Goal: Task Accomplishment & Management: Manage account settings

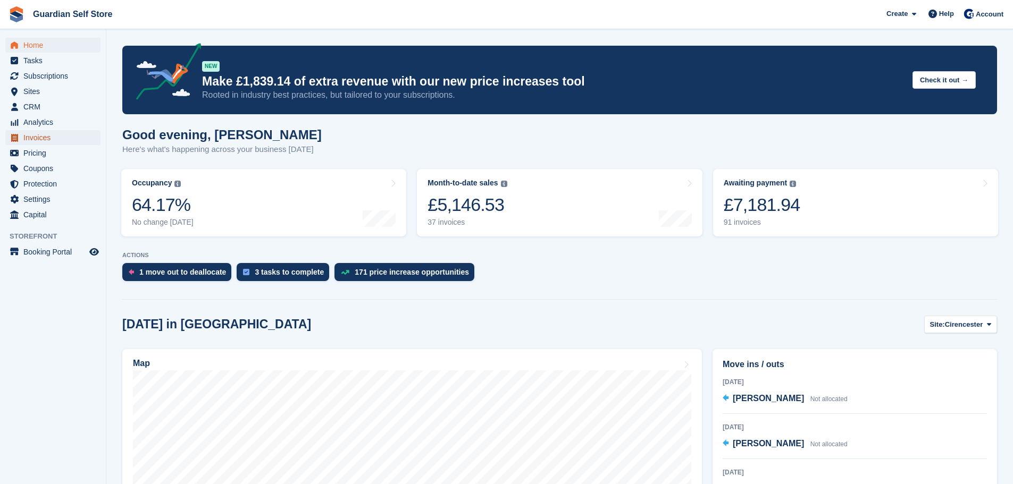
click at [69, 141] on span "Invoices" at bounding box center [55, 137] width 64 height 15
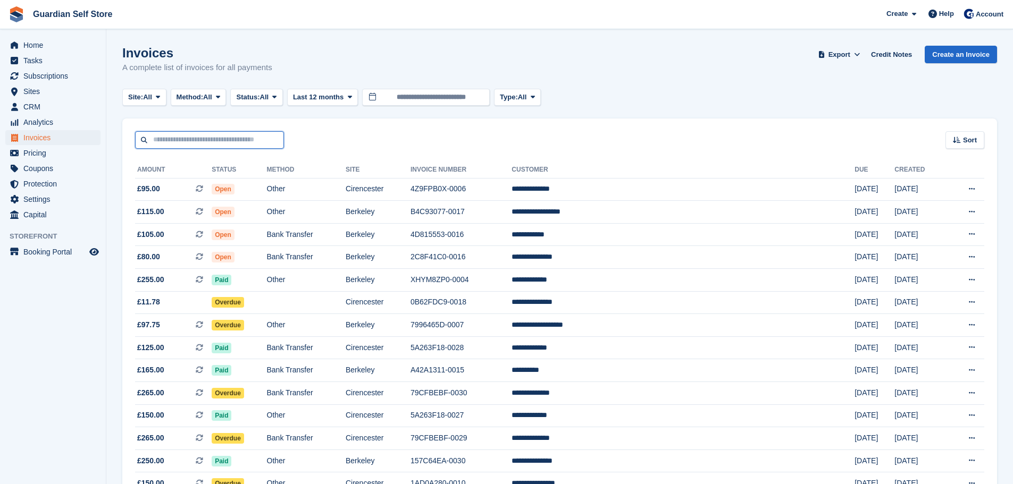
click at [174, 136] on input "text" at bounding box center [209, 140] width 149 height 18
type input "****"
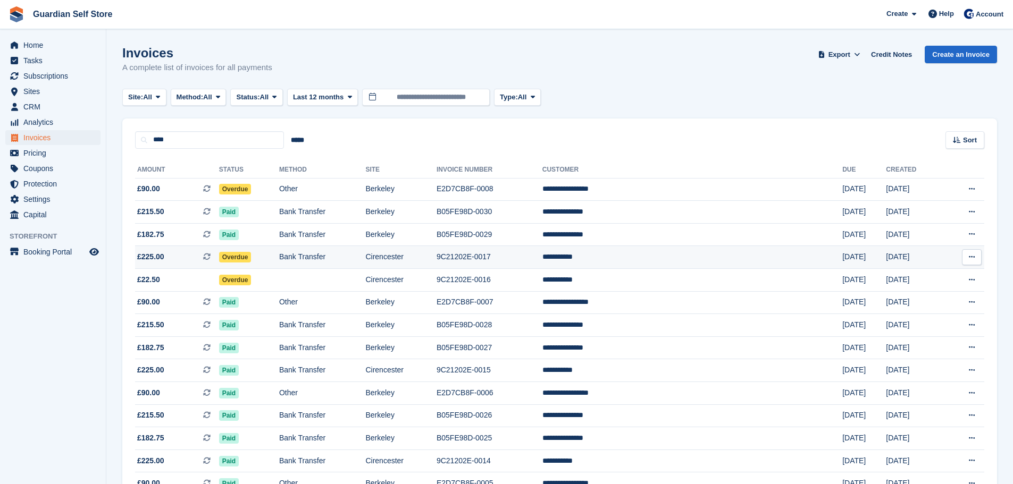
click at [163, 259] on span "£225.00" at bounding box center [150, 256] width 27 height 11
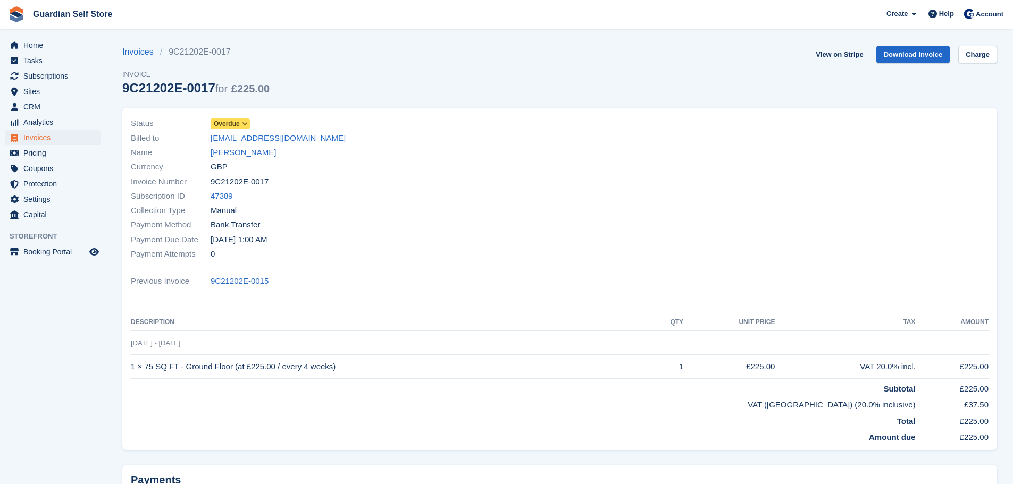
click at [233, 122] on span "Overdue" at bounding box center [227, 124] width 26 height 10
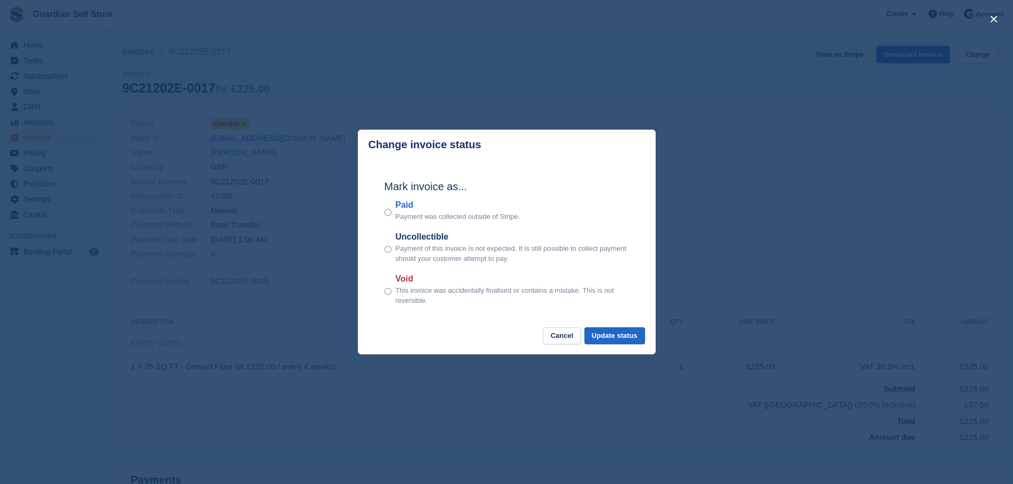
click at [396, 207] on label "Paid" at bounding box center [457, 205] width 124 height 13
click at [617, 336] on button "Update status" at bounding box center [614, 336] width 61 height 18
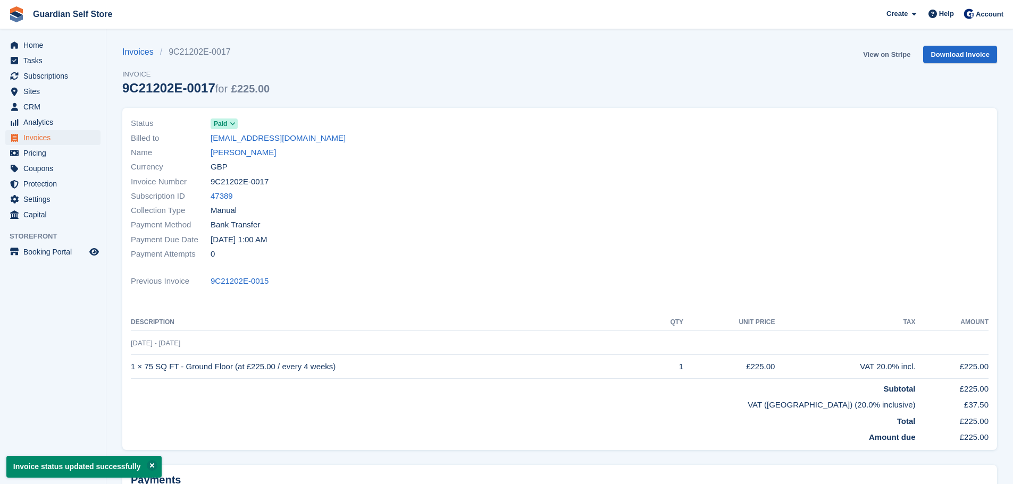
click at [876, 54] on link "View on Stripe" at bounding box center [886, 55] width 56 height 18
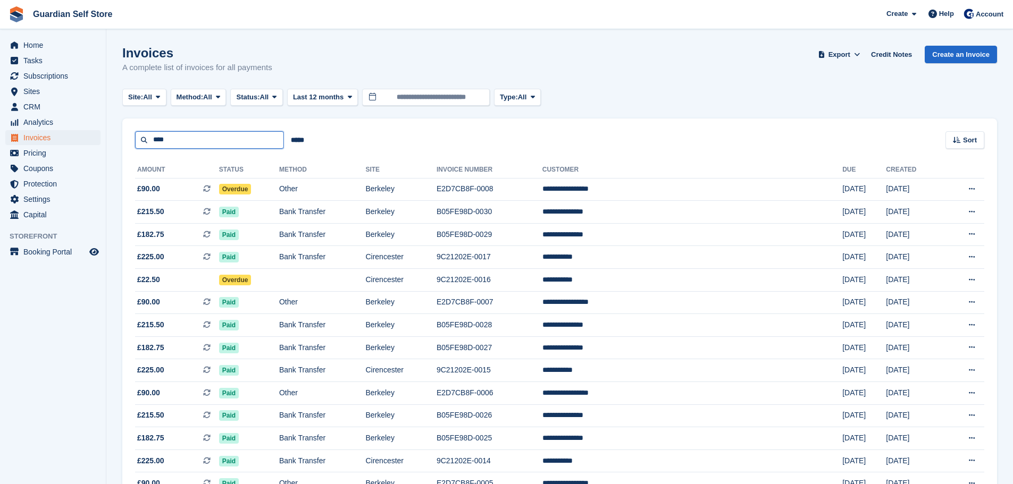
drag, startPoint x: 187, startPoint y: 134, endPoint x: 41, endPoint y: 136, distance: 145.6
type input "*******"
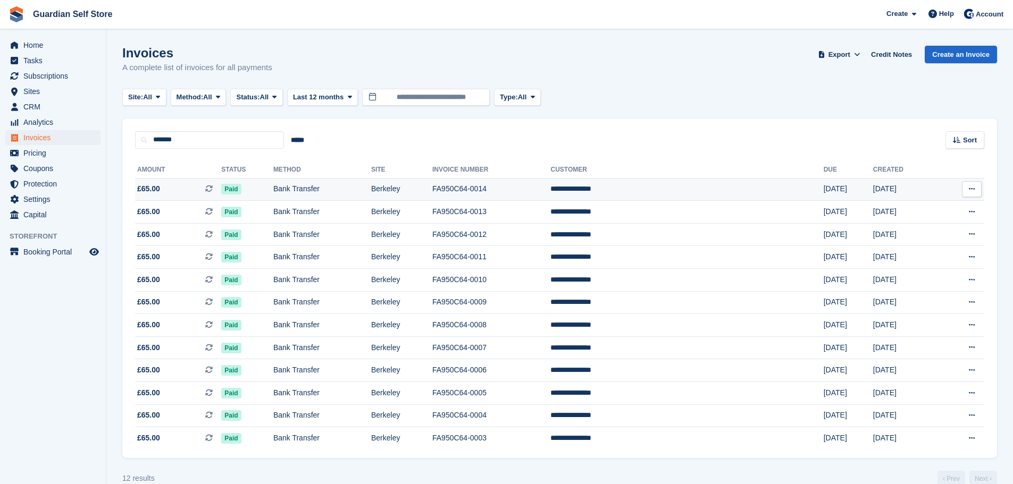
click at [180, 185] on span "£65.00 This is a recurring subscription invoice." at bounding box center [178, 188] width 86 height 11
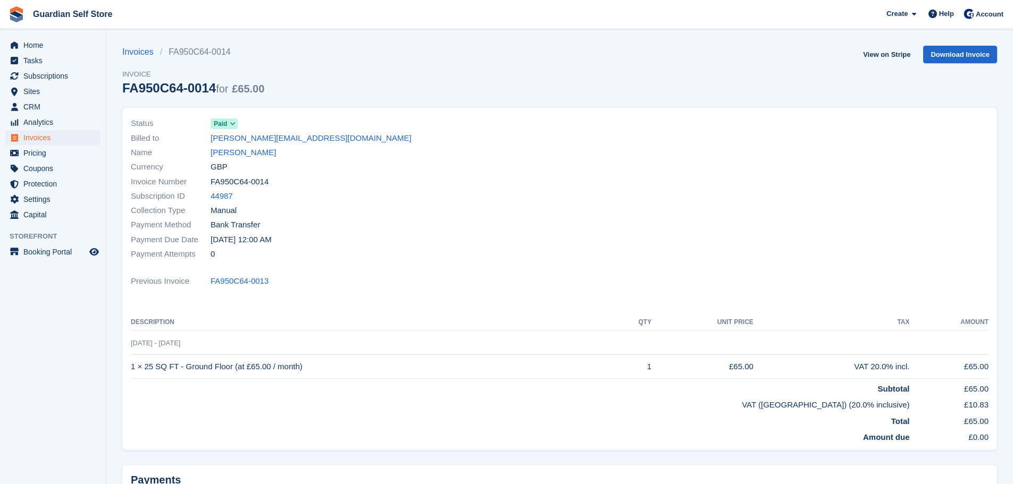
click at [221, 149] on link "Brian Patterson" at bounding box center [242, 153] width 65 height 12
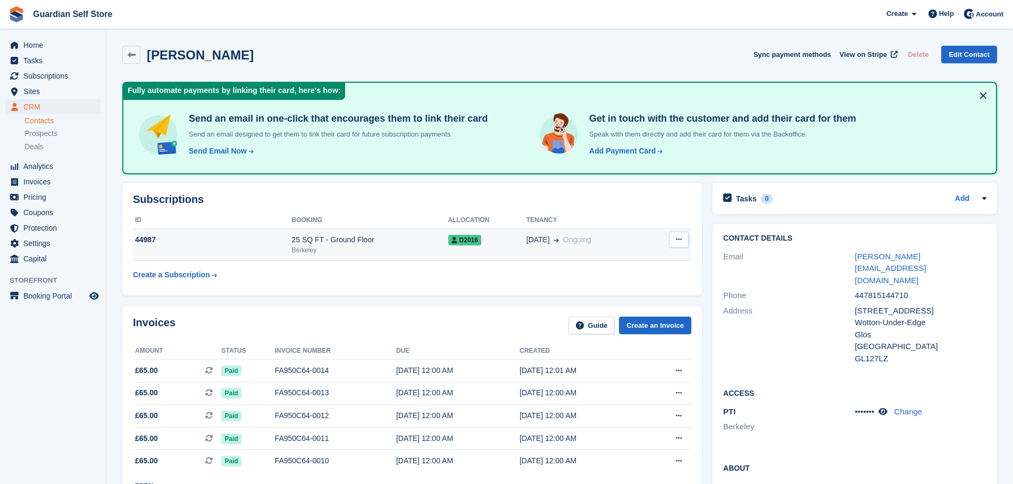
click at [435, 239] on div "25 SQ FT - Ground Floor" at bounding box center [370, 239] width 156 height 11
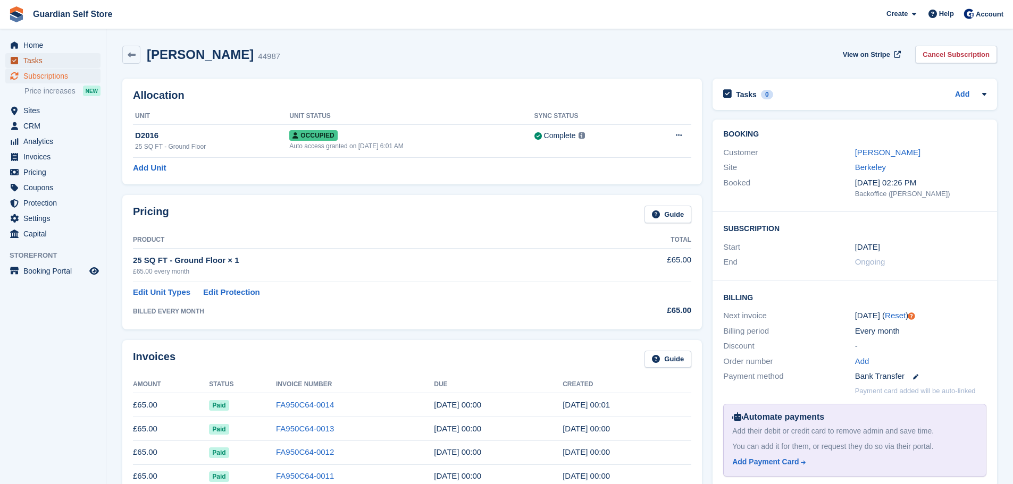
click at [50, 66] on span "Tasks" at bounding box center [55, 60] width 64 height 15
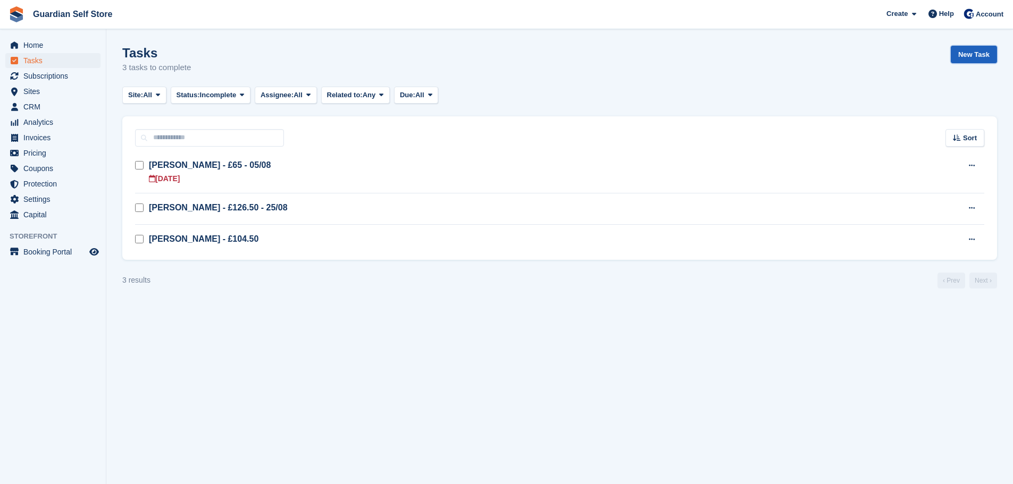
click at [983, 58] on link "New Task" at bounding box center [973, 55] width 46 height 18
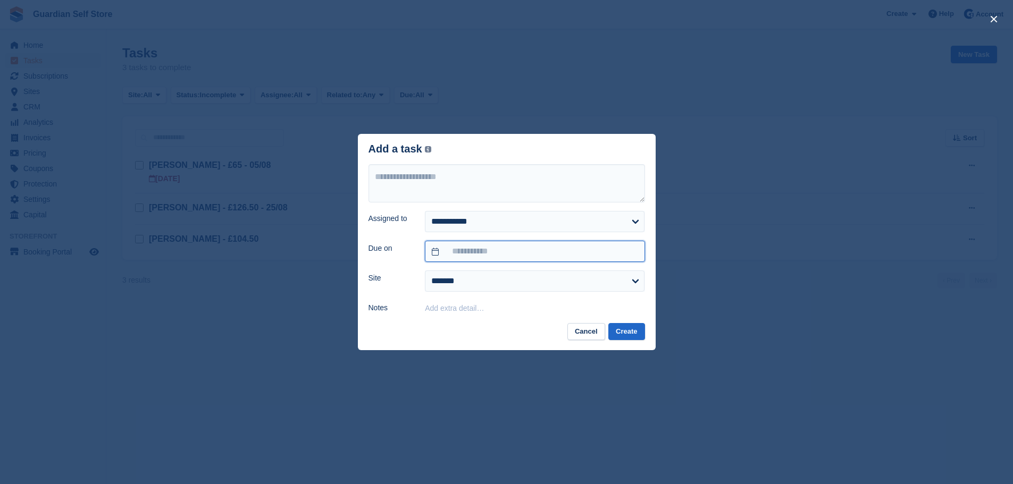
click at [499, 255] on input "text" at bounding box center [535, 251] width 220 height 21
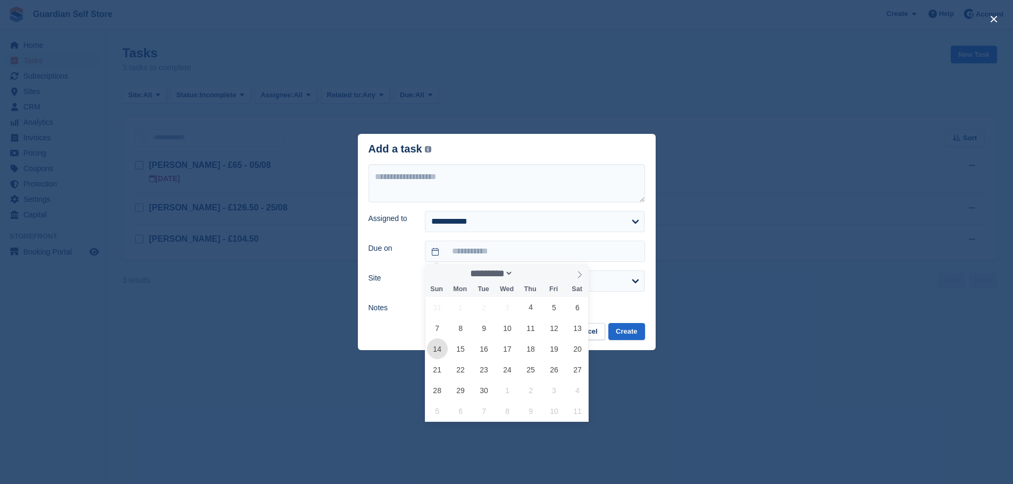
click at [443, 351] on span "14" at bounding box center [437, 349] width 21 height 21
type input "**********"
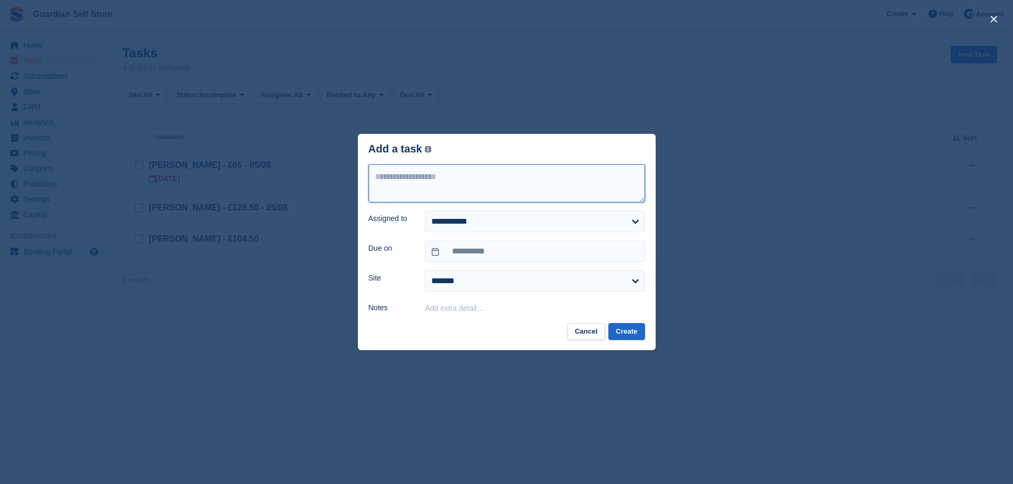
click at [438, 187] on textarea at bounding box center [506, 183] width 276 height 38
type textarea "**********"
click at [634, 327] on button "Create" at bounding box center [626, 332] width 36 height 18
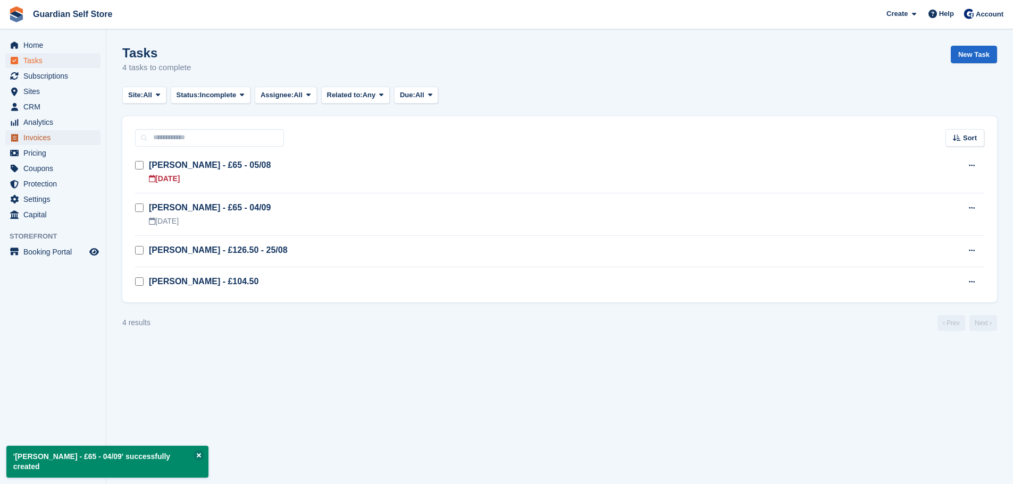
click at [41, 137] on span "Invoices" at bounding box center [55, 137] width 64 height 15
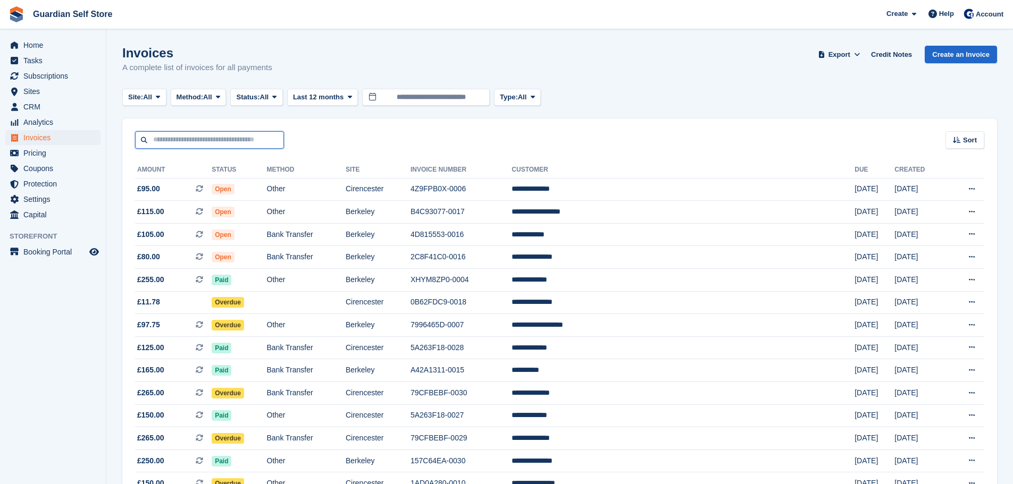
click at [167, 144] on input "text" at bounding box center [209, 140] width 149 height 18
type input "****"
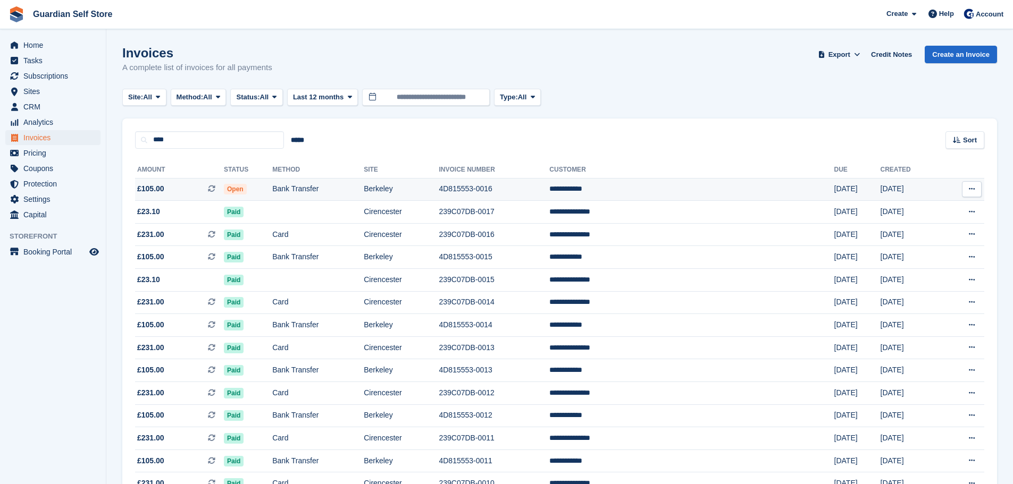
click at [199, 188] on span "£105.00 This is a recurring subscription invoice." at bounding box center [179, 188] width 89 height 11
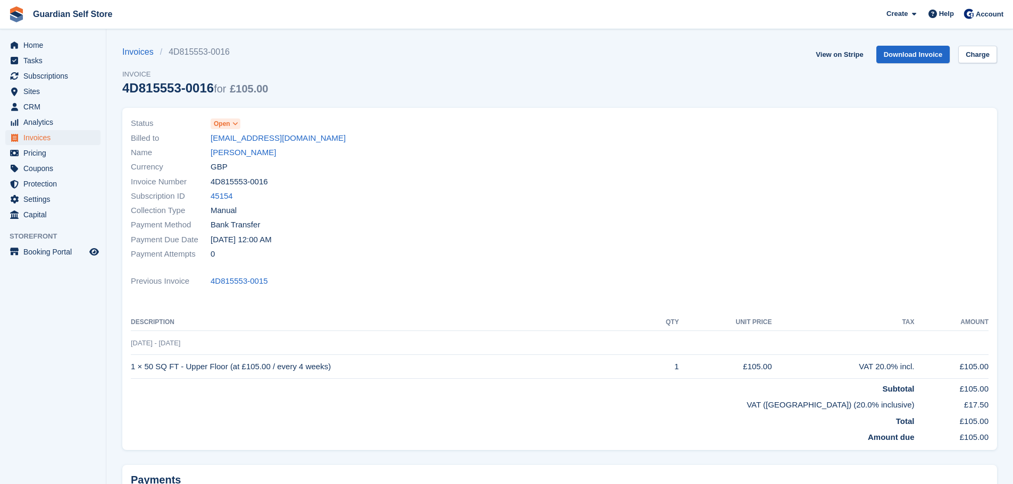
click at [230, 123] on span "Open" at bounding box center [225, 124] width 30 height 11
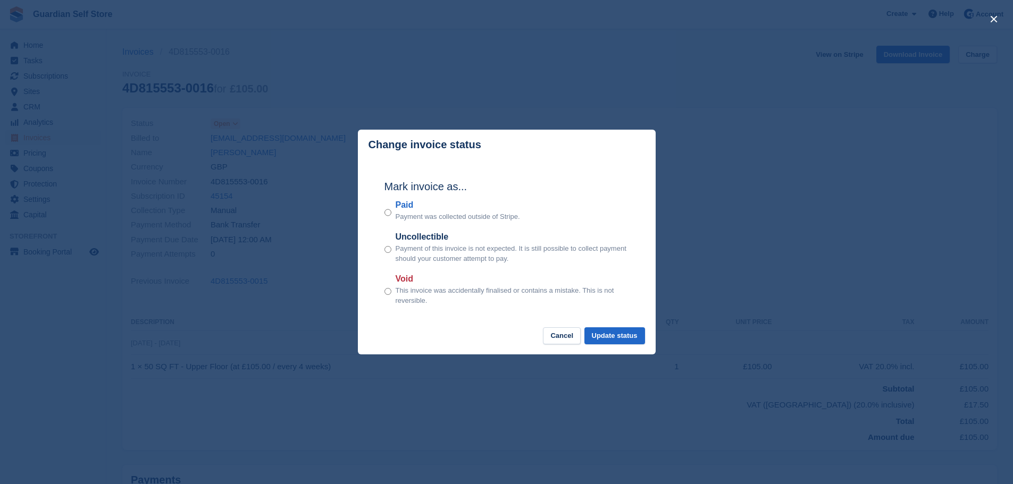
click at [398, 209] on label "Paid" at bounding box center [457, 205] width 124 height 13
click at [596, 330] on button "Update status" at bounding box center [614, 336] width 61 height 18
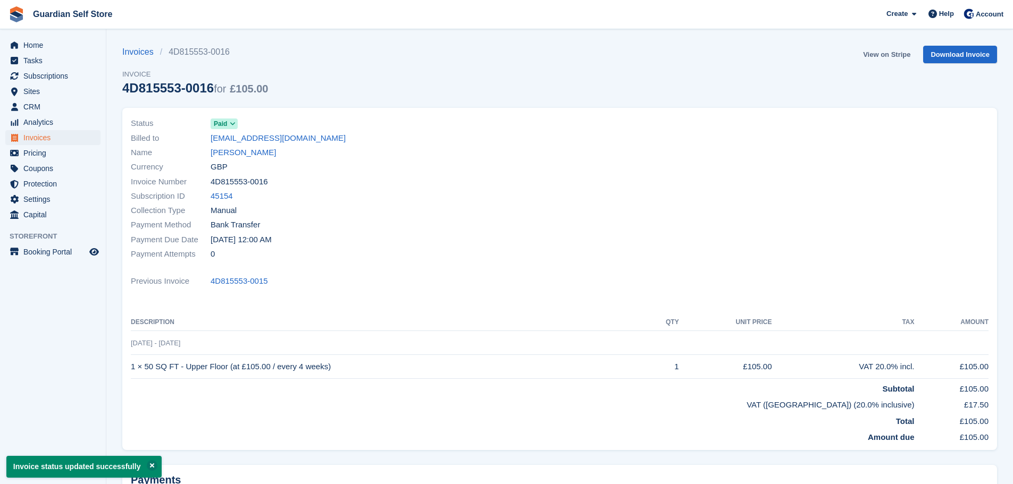
click at [874, 53] on link "View on Stripe" at bounding box center [886, 55] width 56 height 18
click at [62, 134] on span "Invoices" at bounding box center [55, 137] width 64 height 15
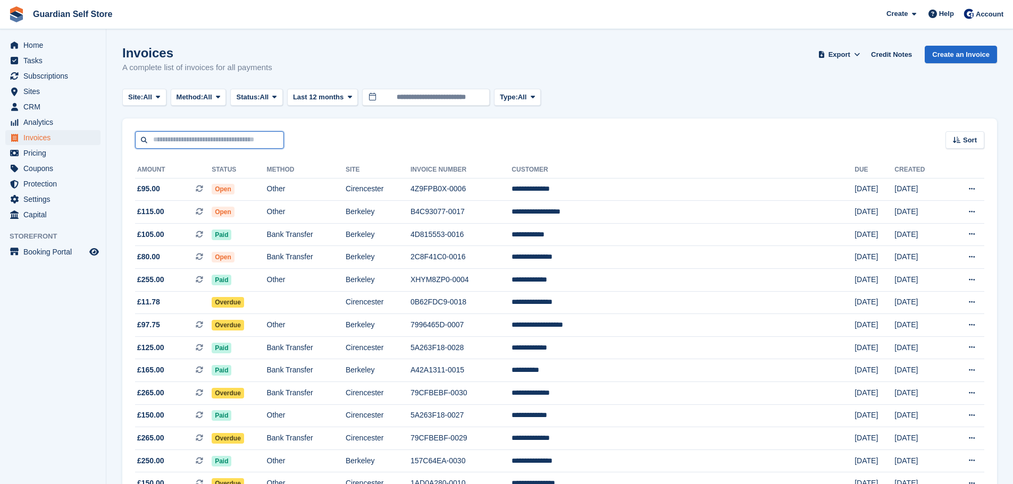
click at [170, 146] on input "text" at bounding box center [209, 140] width 149 height 18
type input "****"
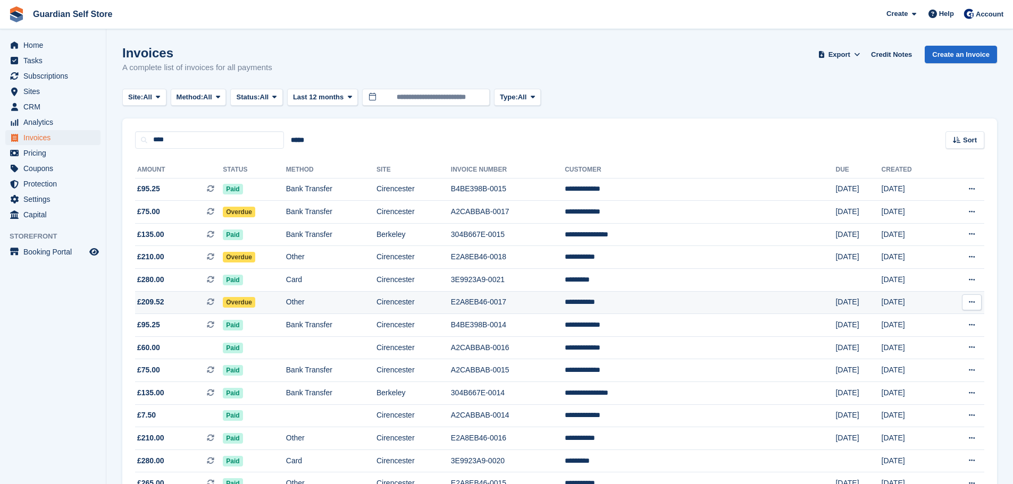
click at [181, 303] on span "£209.52 This is a recurring subscription invoice." at bounding box center [179, 302] width 88 height 11
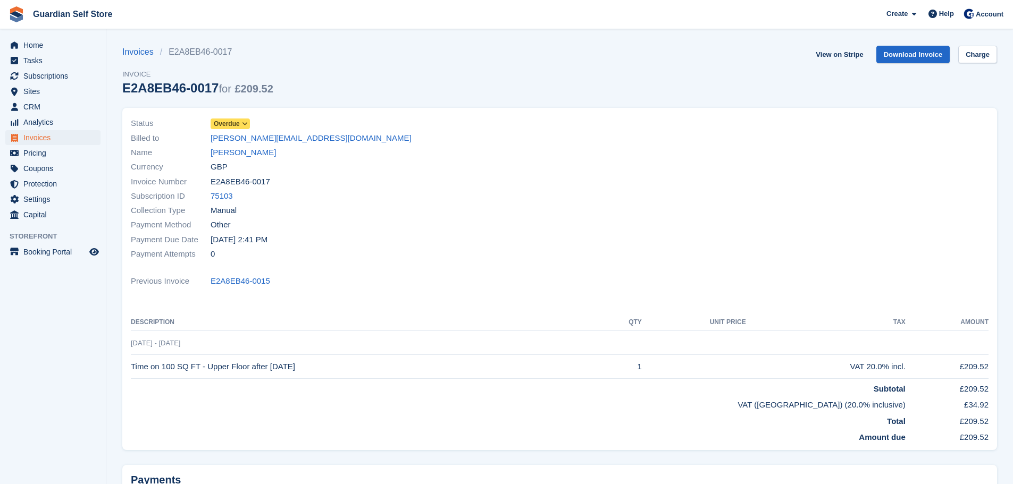
click at [238, 120] on span "Overdue" at bounding box center [227, 124] width 26 height 10
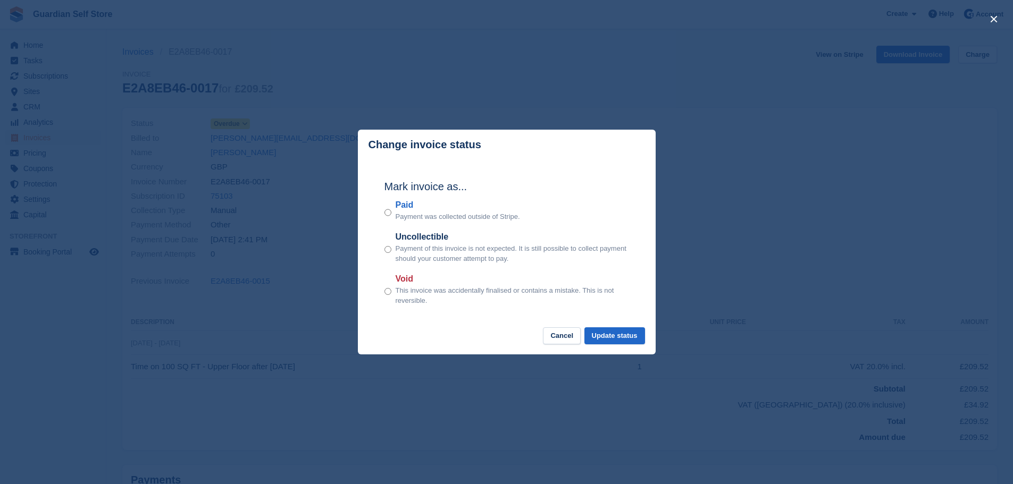
click at [414, 209] on label "Paid" at bounding box center [457, 205] width 124 height 13
click at [607, 344] on button "Update status" at bounding box center [614, 336] width 61 height 18
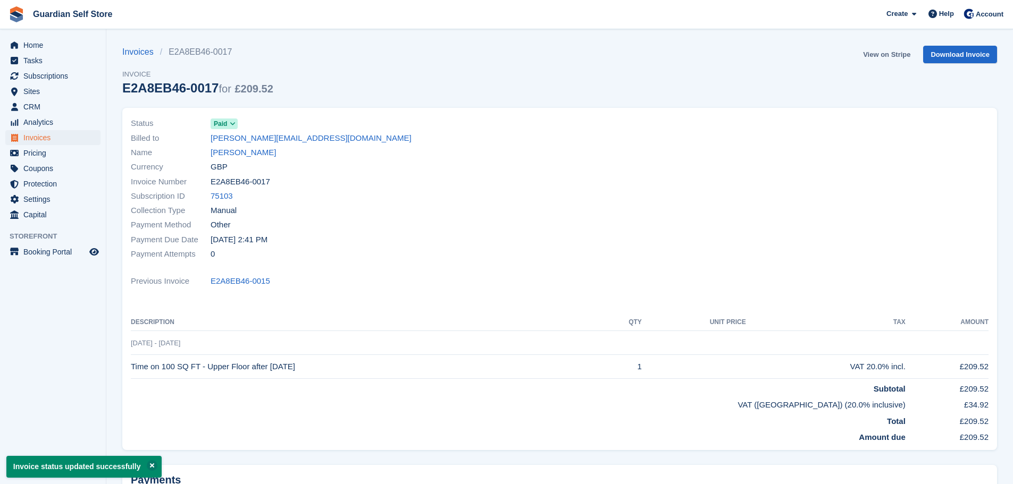
click at [877, 56] on link "View on Stripe" at bounding box center [886, 55] width 56 height 18
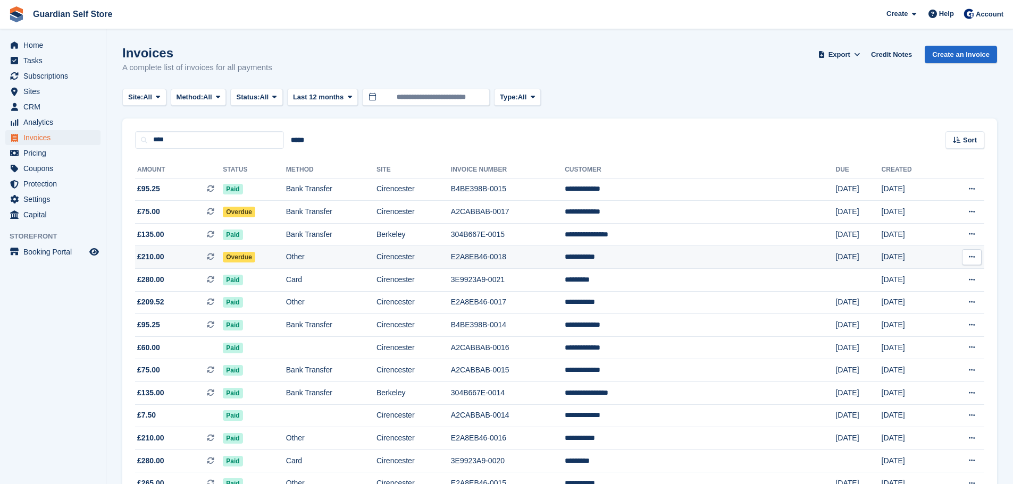
click at [223, 251] on td "£210.00 This is a recurring subscription invoice." at bounding box center [179, 257] width 88 height 23
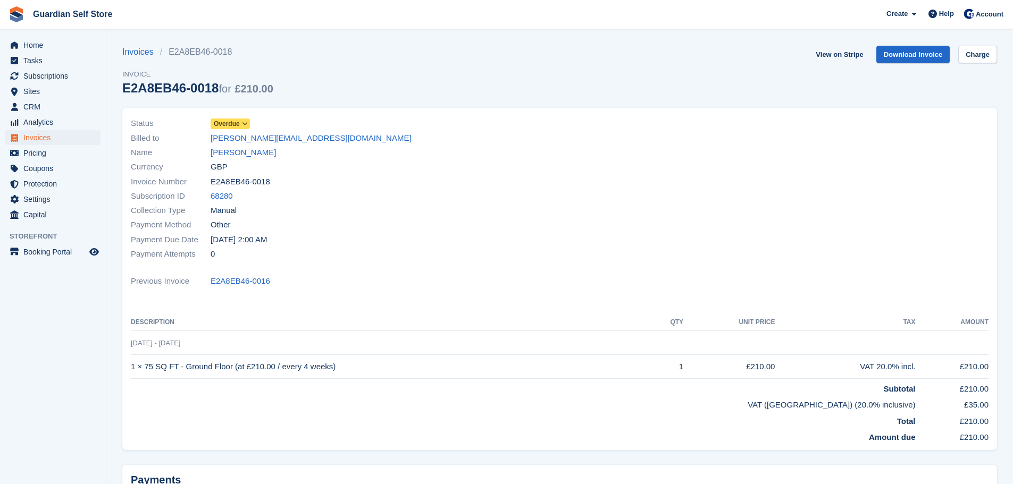
click at [235, 124] on span "Overdue" at bounding box center [227, 124] width 26 height 10
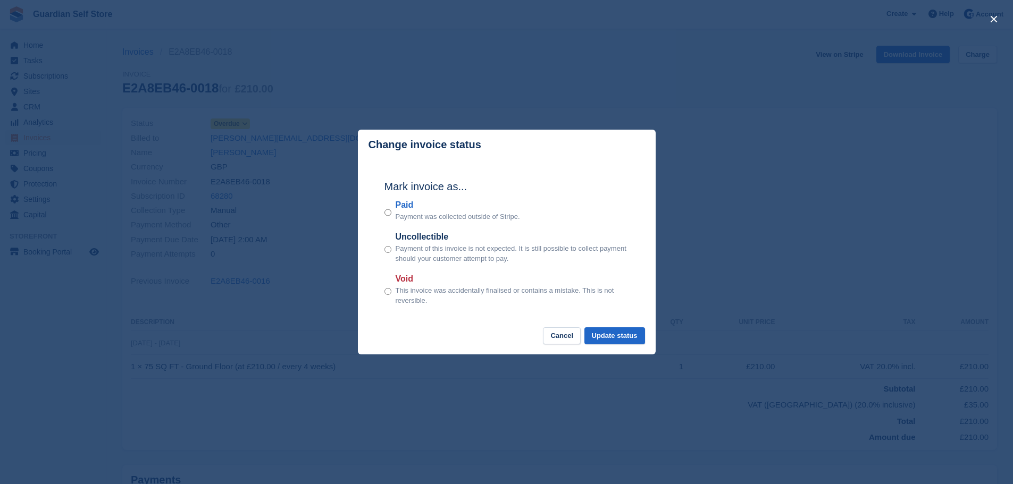
click at [399, 208] on label "Paid" at bounding box center [457, 205] width 124 height 13
click at [601, 331] on button "Update status" at bounding box center [614, 336] width 61 height 18
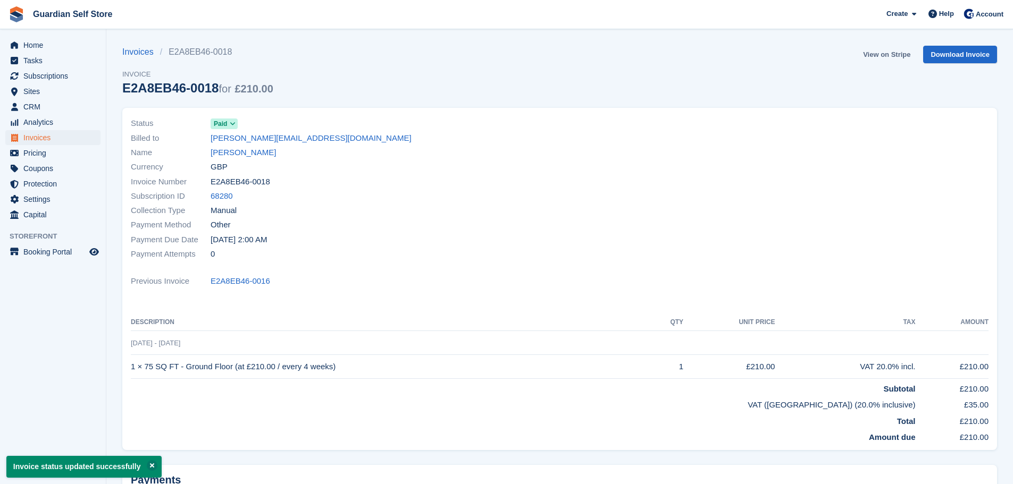
click at [871, 55] on link "View on Stripe" at bounding box center [886, 55] width 56 height 18
click at [55, 137] on span "Invoices" at bounding box center [55, 137] width 64 height 15
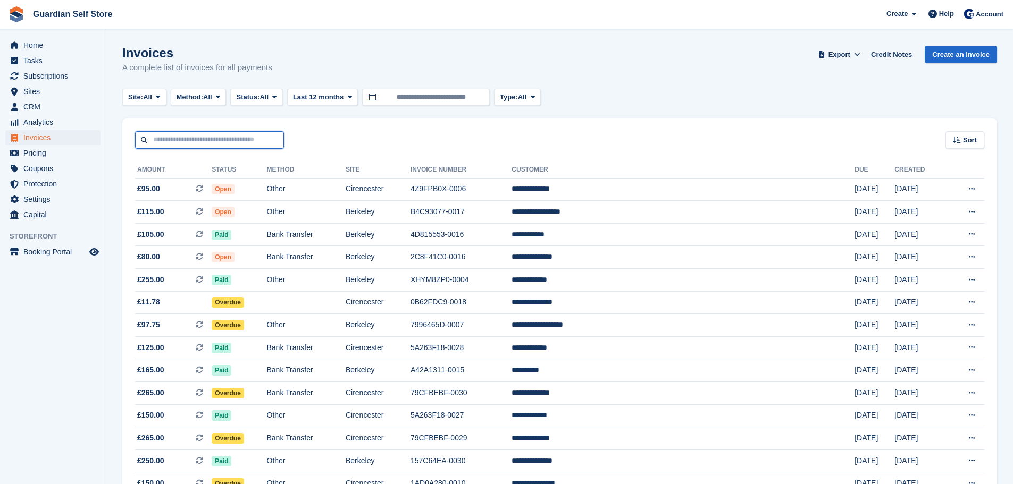
click at [208, 145] on input "text" at bounding box center [209, 140] width 149 height 18
type input "*****"
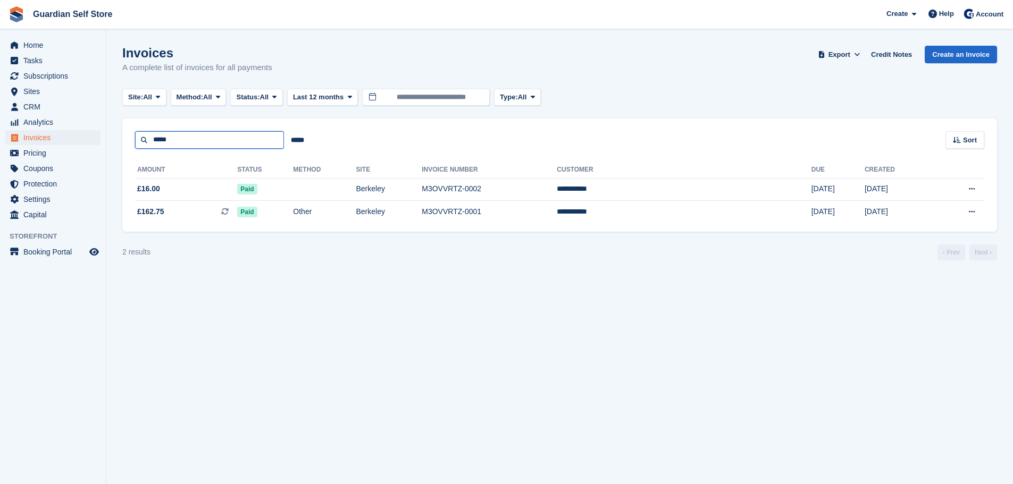
drag, startPoint x: 171, startPoint y: 140, endPoint x: 116, endPoint y: 140, distance: 55.3
click at [116, 140] on section "Invoices A complete list of invoices for all payments Export Export Invoices Ex…" at bounding box center [559, 242] width 906 height 484
type input "*****"
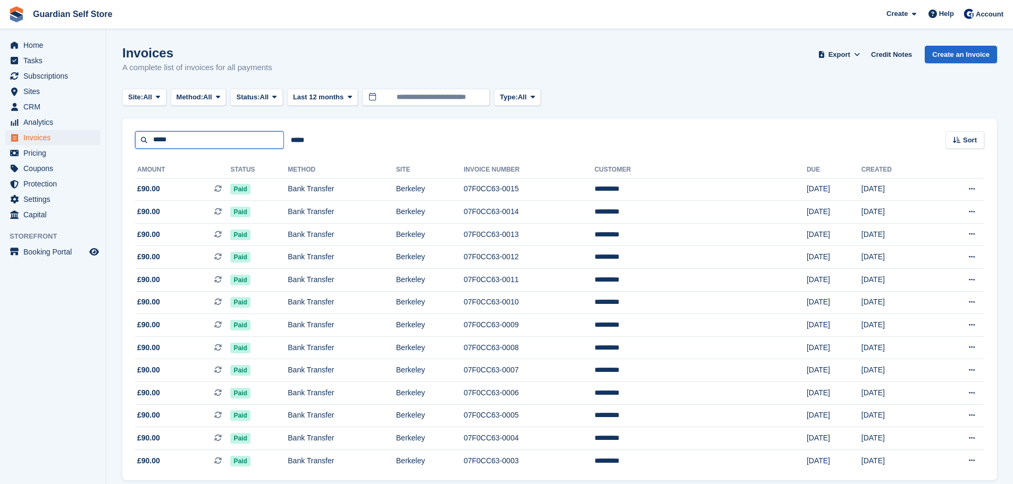
drag, startPoint x: 137, startPoint y: 141, endPoint x: 129, endPoint y: 141, distance: 8.0
click at [129, 141] on div "***** ***** Sort Sort by Date created Created (oldest first) Created (newest fi…" at bounding box center [559, 134] width 874 height 30
type input "****"
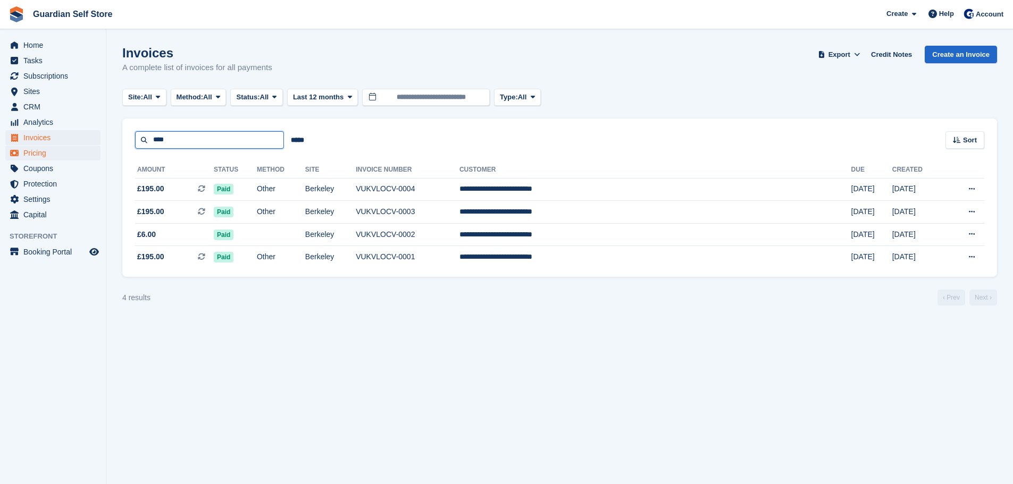
drag, startPoint x: 194, startPoint y: 142, endPoint x: 45, endPoint y: 146, distance: 149.4
click at [46, 146] on div "Home Tasks Subscriptions Subscriptions Subscriptions Price increases NEW Price …" at bounding box center [506, 242] width 1013 height 484
type input "****"
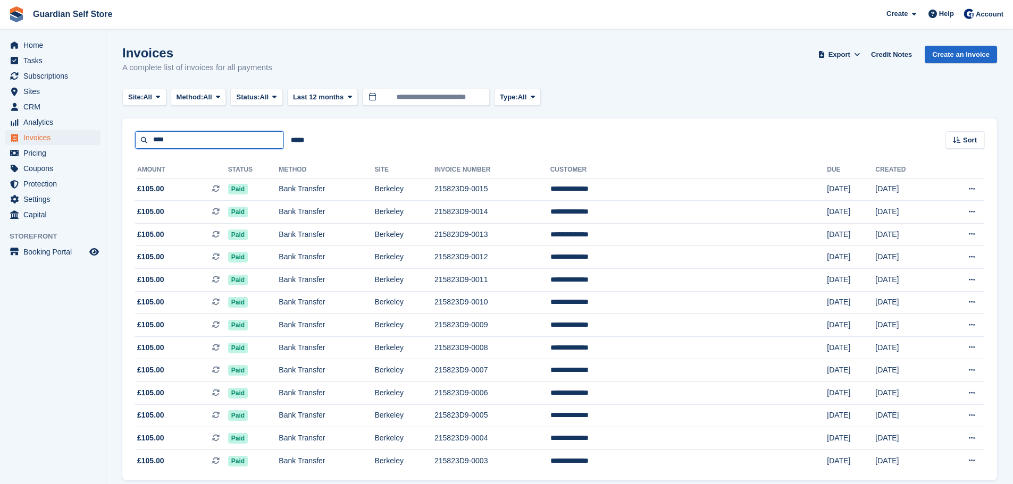
drag, startPoint x: 185, startPoint y: 145, endPoint x: 104, endPoint y: 146, distance: 81.3
click at [106, 146] on div "Home Tasks Subscriptions Subscriptions Subscriptions Price increases NEW Price …" at bounding box center [506, 262] width 1013 height 525
type input "****"
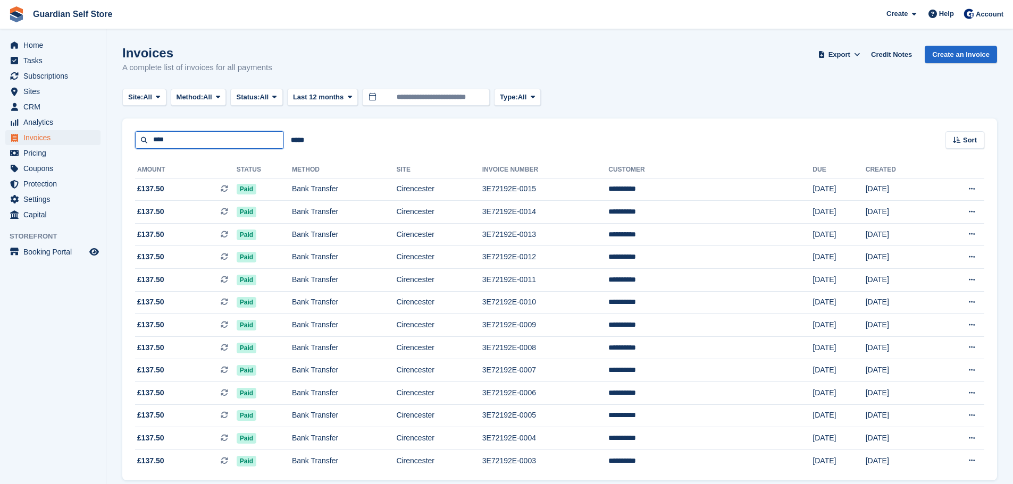
drag, startPoint x: 171, startPoint y: 141, endPoint x: 92, endPoint y: 141, distance: 78.7
click at [92, 141] on div "Home Tasks Subscriptions Subscriptions Subscriptions Price increases NEW Price …" at bounding box center [506, 262] width 1013 height 525
type input "********"
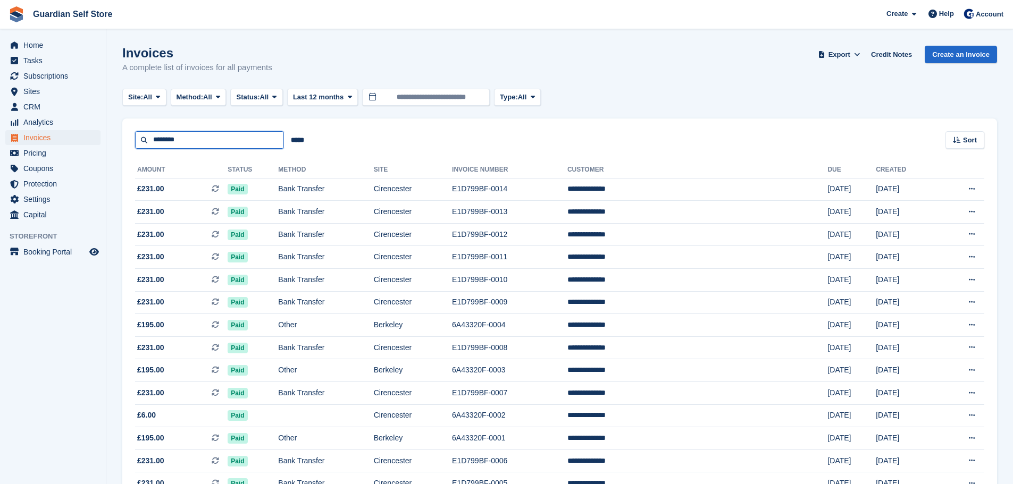
drag, startPoint x: 182, startPoint y: 138, endPoint x: 91, endPoint y: 136, distance: 90.9
click at [95, 136] on div "Home Tasks Subscriptions Subscriptions Subscriptions Price increases NEW Price …" at bounding box center [506, 319] width 1013 height 638
type input "***"
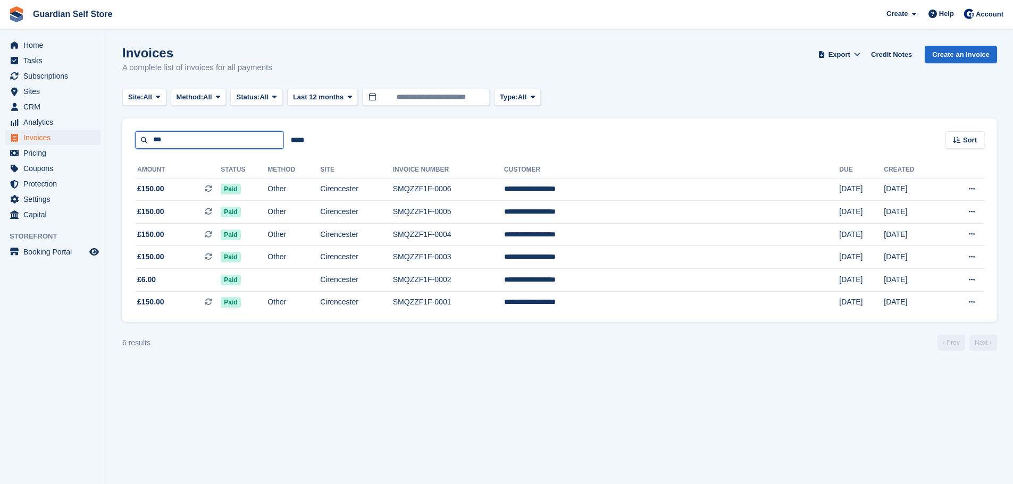
drag, startPoint x: 157, startPoint y: 139, endPoint x: 55, endPoint y: 139, distance: 102.6
click at [55, 139] on div "Home Tasks Subscriptions Subscriptions Subscriptions Price increases NEW Price …" at bounding box center [506, 242] width 1013 height 484
type input "******"
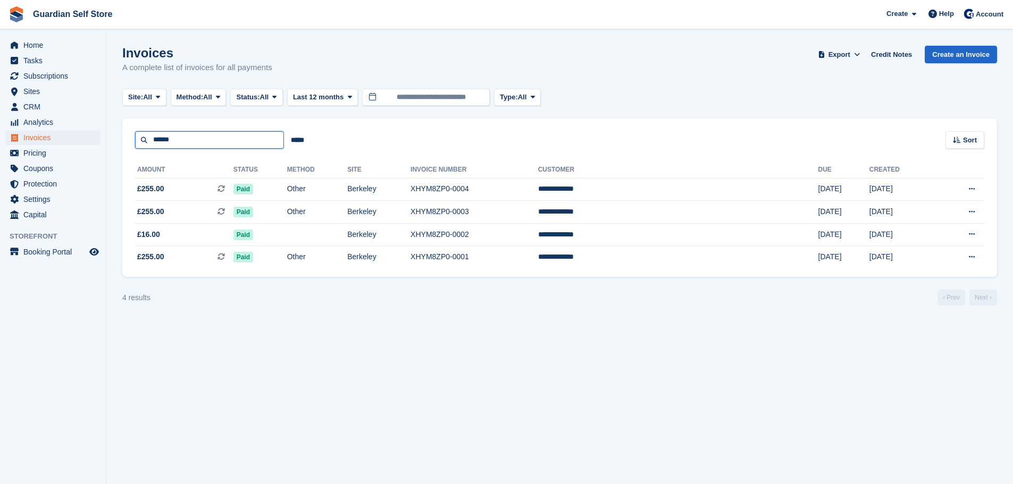
drag, startPoint x: 185, startPoint y: 141, endPoint x: 91, endPoint y: 142, distance: 94.1
click at [91, 142] on div "Home Tasks Subscriptions Subscriptions Subscriptions Price increases NEW Price …" at bounding box center [506, 242] width 1013 height 484
type input "****"
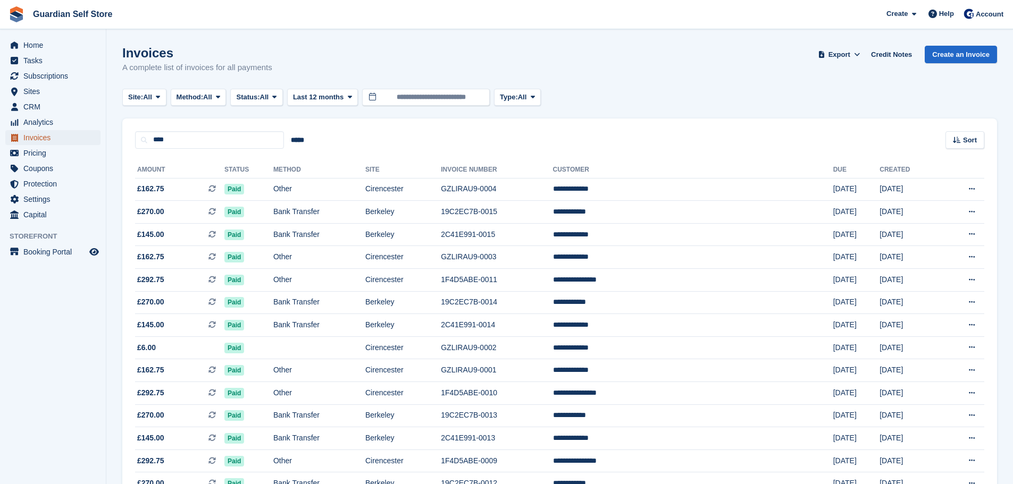
click at [60, 140] on span "Invoices" at bounding box center [55, 137] width 64 height 15
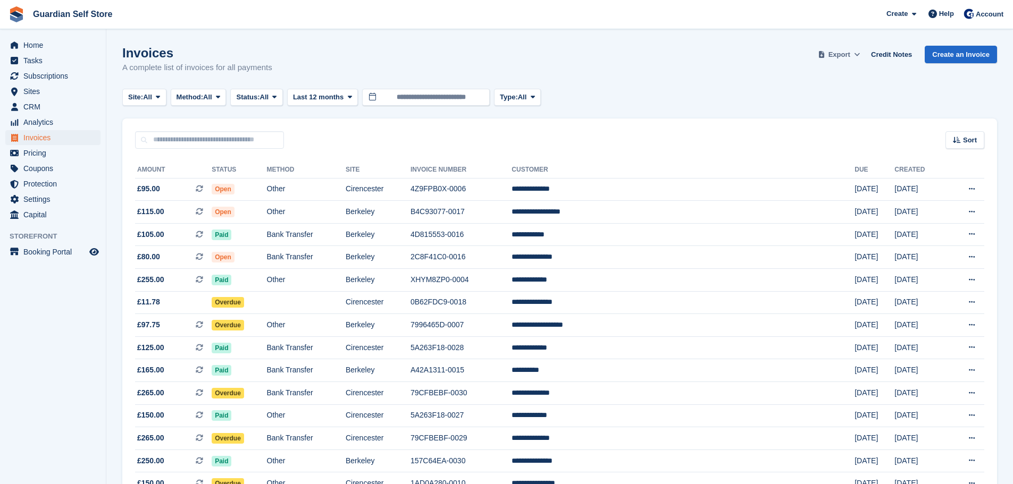
click at [844, 53] on span "Export" at bounding box center [839, 54] width 22 height 11
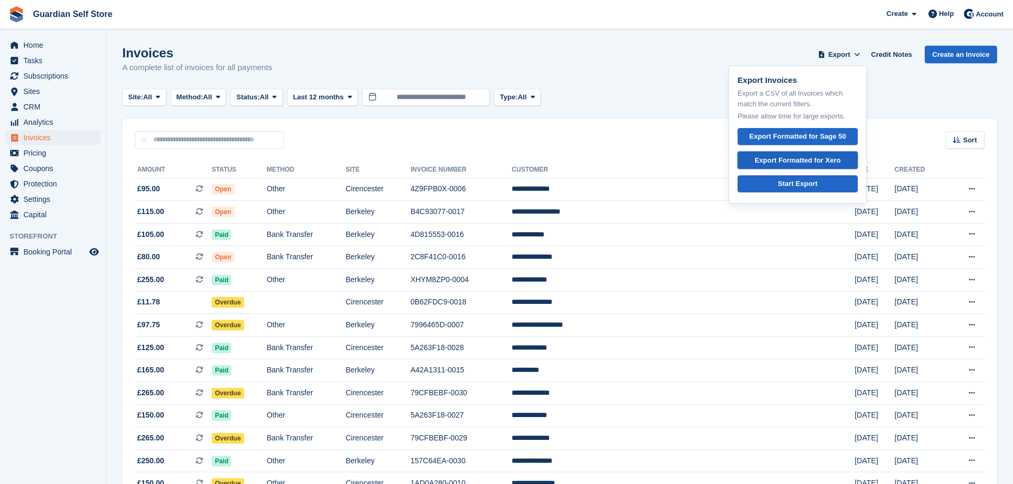
click at [809, 153] on link "Export Formatted for Xero" at bounding box center [797, 160] width 120 height 18
click at [67, 42] on span "Home" at bounding box center [55, 45] width 64 height 15
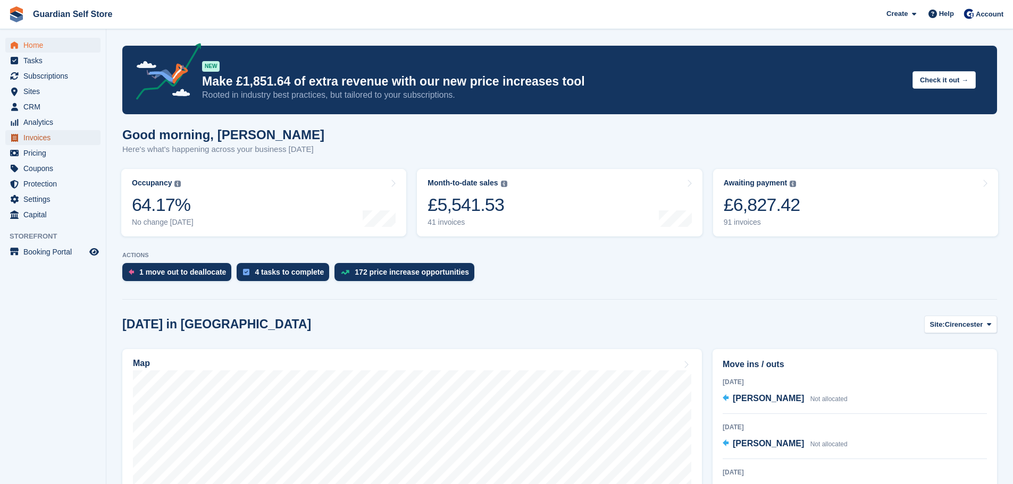
click at [54, 136] on span "Invoices" at bounding box center [55, 137] width 64 height 15
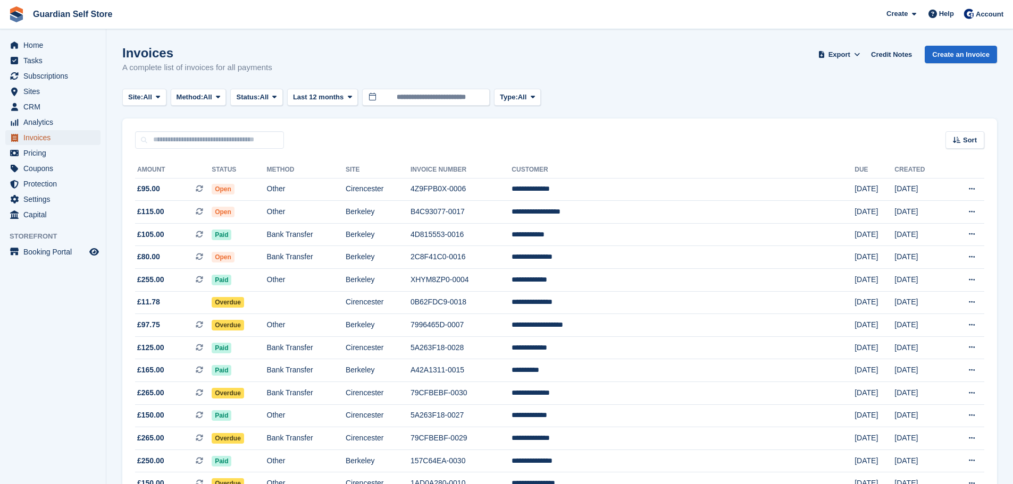
click at [55, 135] on span "Invoices" at bounding box center [55, 137] width 64 height 15
click at [313, 187] on td "Other" at bounding box center [306, 189] width 79 height 23
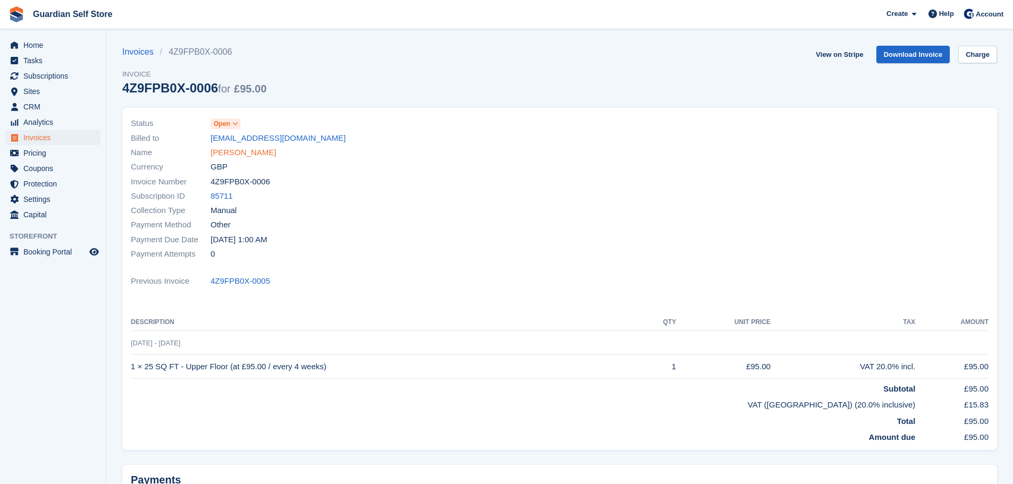
click at [240, 155] on link "[PERSON_NAME]" at bounding box center [242, 153] width 65 height 12
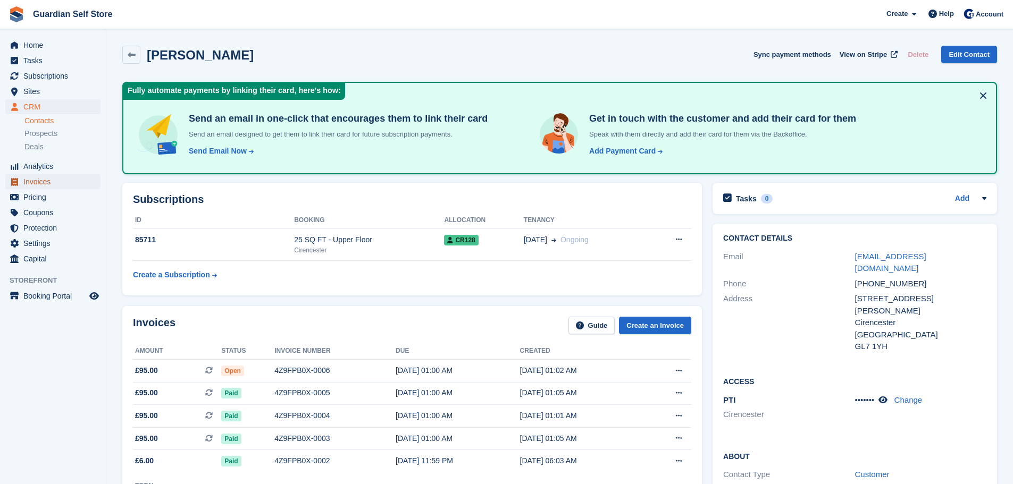
click at [50, 177] on span "Invoices" at bounding box center [55, 181] width 64 height 15
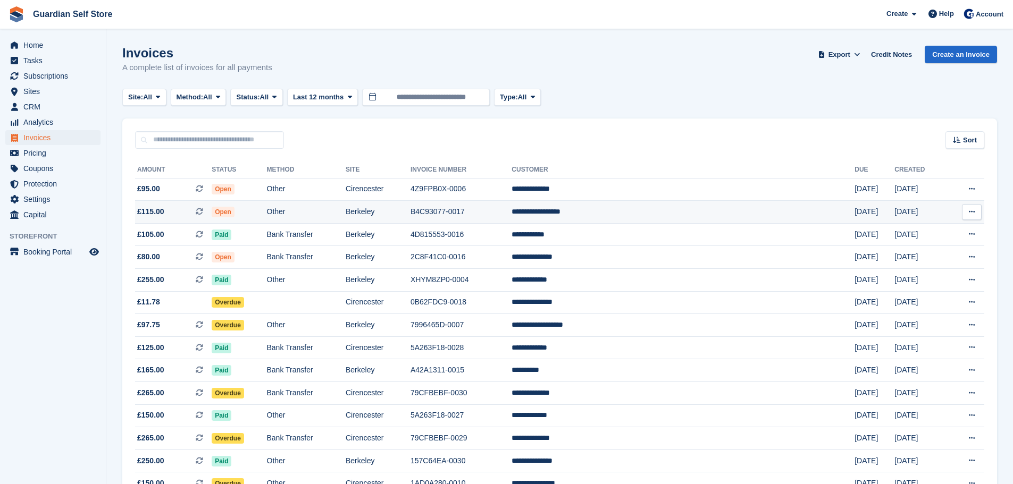
click at [212, 217] on span "This is a recurring subscription invoice. This is a recurring subscription invo…" at bounding box center [204, 211] width 16 height 11
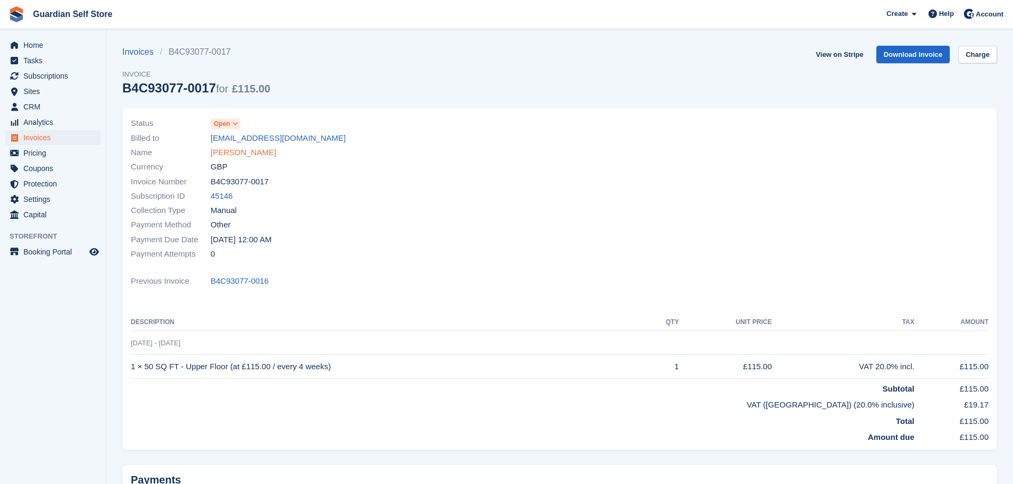
click at [212, 153] on link "Charlotte Peterson" at bounding box center [242, 153] width 65 height 12
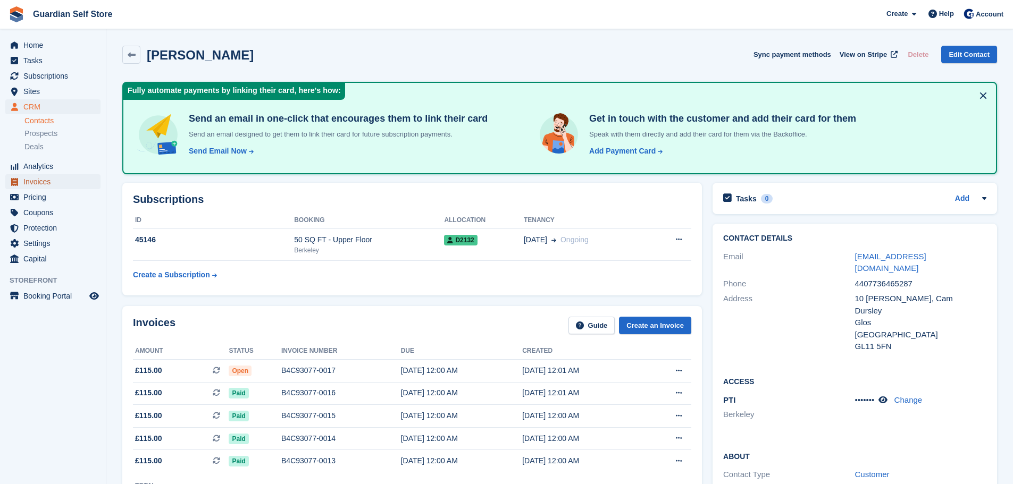
click at [63, 184] on span "Invoices" at bounding box center [55, 181] width 64 height 15
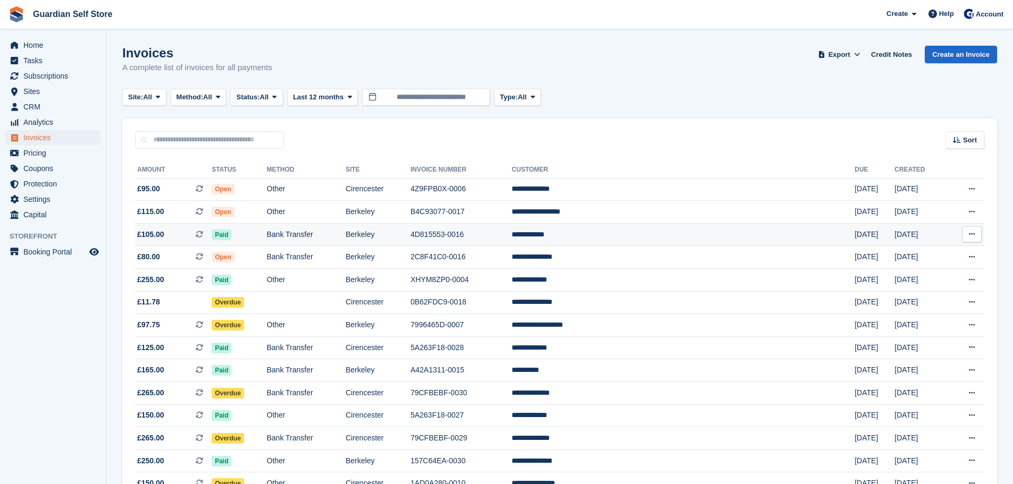
click at [266, 238] on td "Paid" at bounding box center [239, 234] width 55 height 23
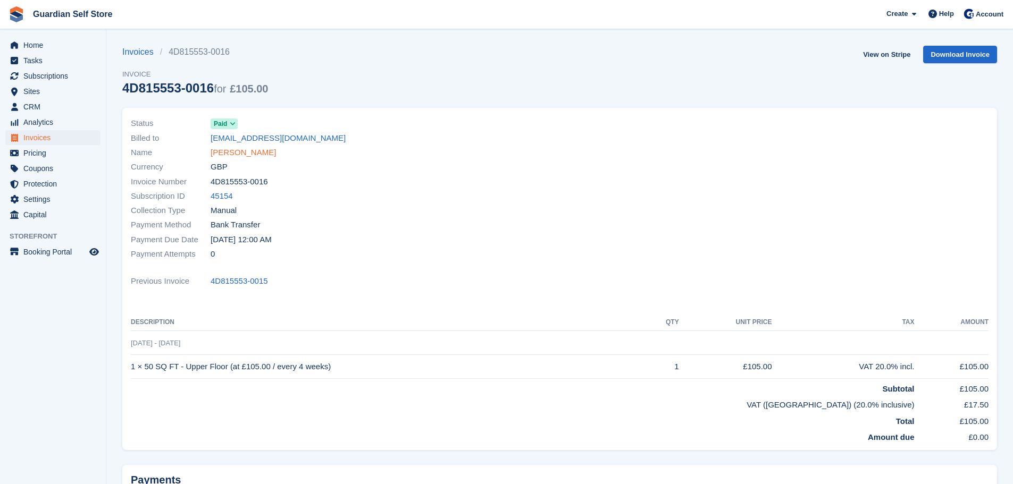
click at [214, 150] on link "David Harvey" at bounding box center [242, 153] width 65 height 12
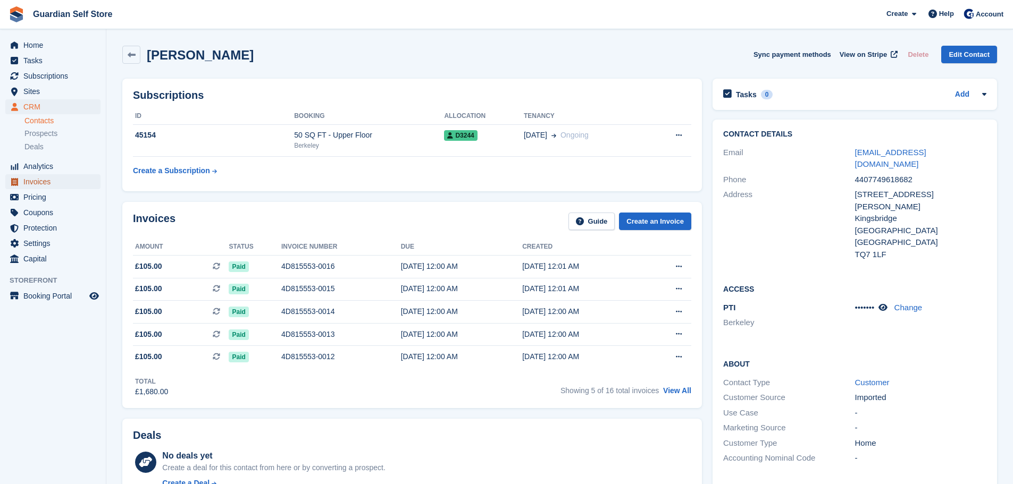
click at [52, 182] on span "Invoices" at bounding box center [55, 181] width 64 height 15
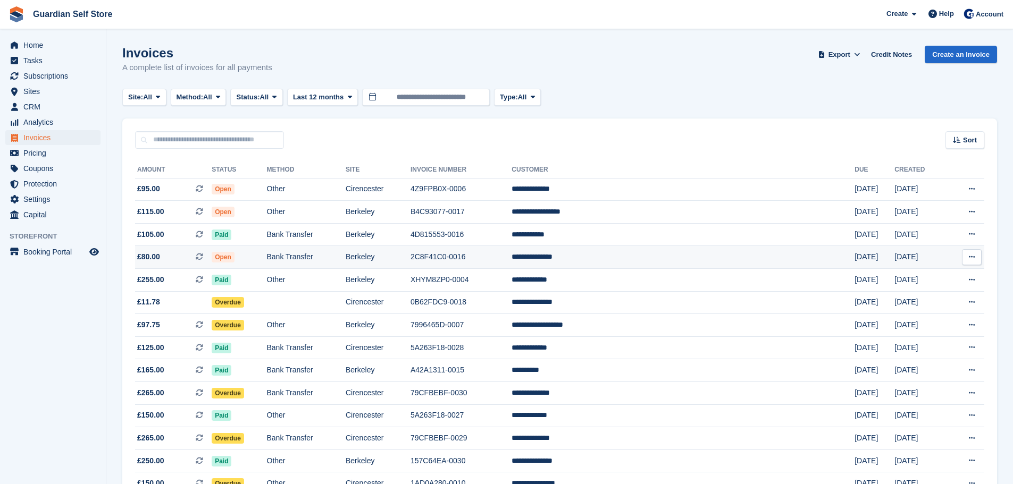
click at [345, 262] on td "Bank Transfer" at bounding box center [306, 257] width 79 height 23
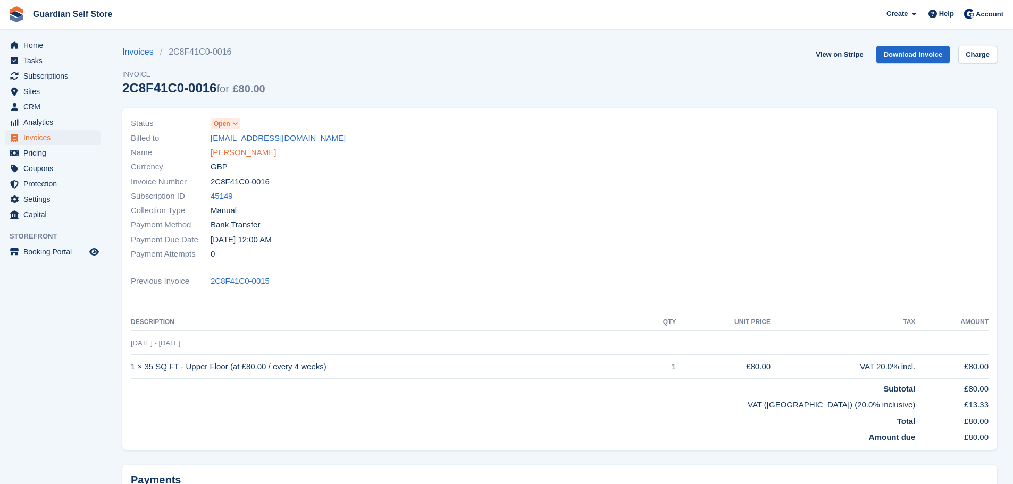
click at [246, 151] on link "[PERSON_NAME]" at bounding box center [242, 153] width 65 height 12
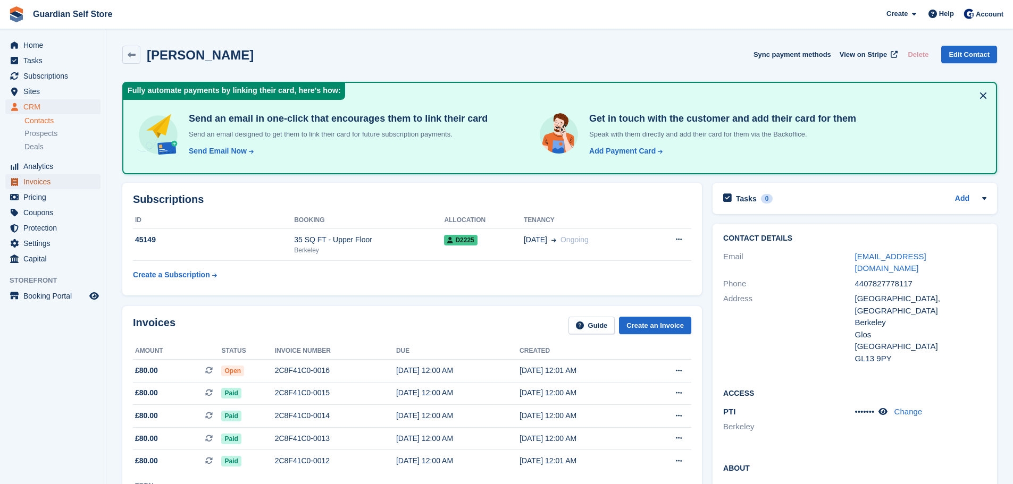
click at [50, 185] on span "Invoices" at bounding box center [55, 181] width 64 height 15
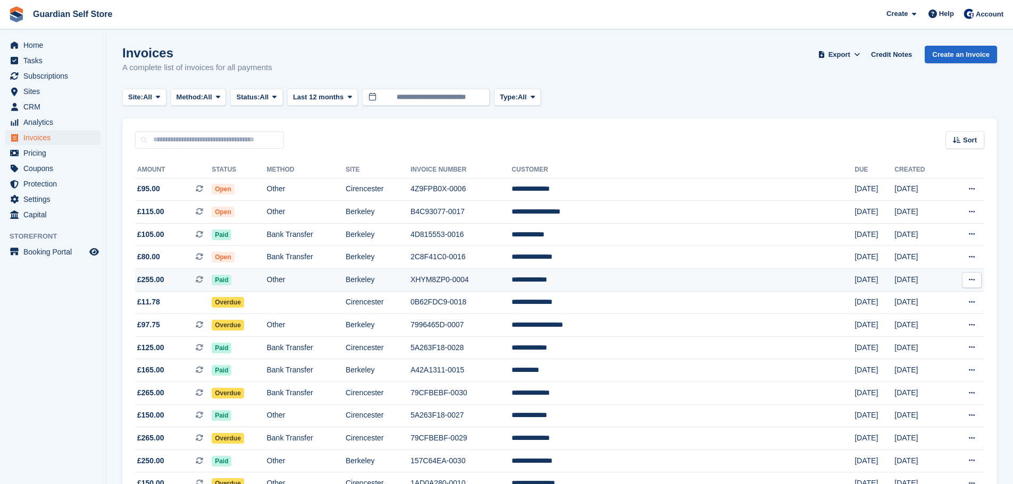
click at [266, 281] on td "Paid" at bounding box center [239, 280] width 55 height 23
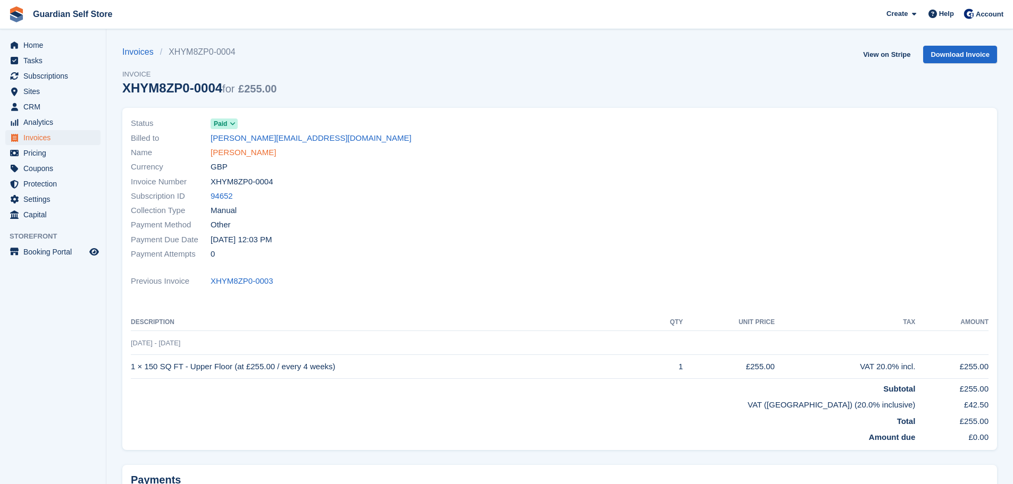
click at [234, 150] on link "Bobbie Miller" at bounding box center [242, 153] width 65 height 12
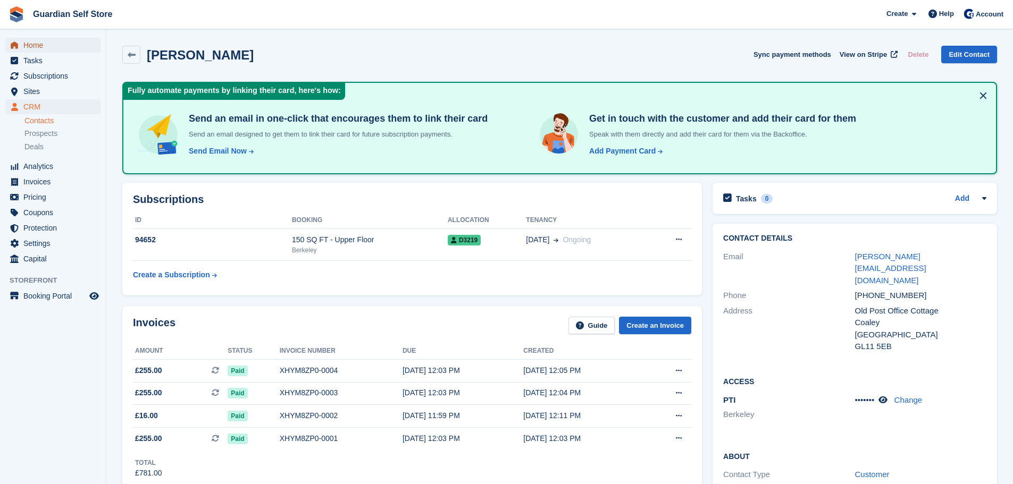
click at [73, 41] on span "Home" at bounding box center [55, 45] width 64 height 15
